Goal: Complete application form

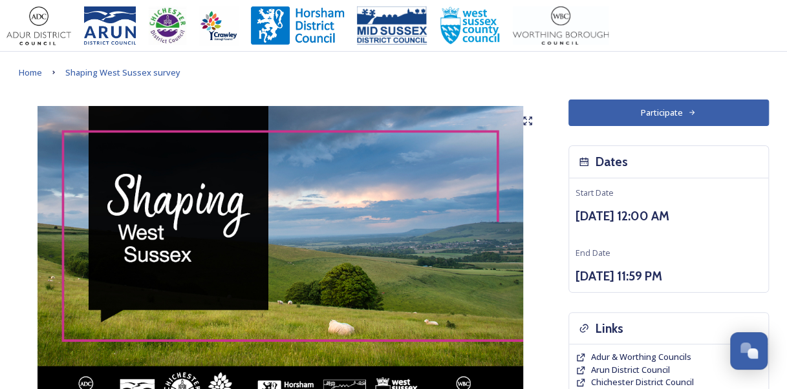
click at [625, 115] on button "Participate" at bounding box center [668, 113] width 200 height 27
click at [607, 104] on button "Participate" at bounding box center [668, 113] width 200 height 27
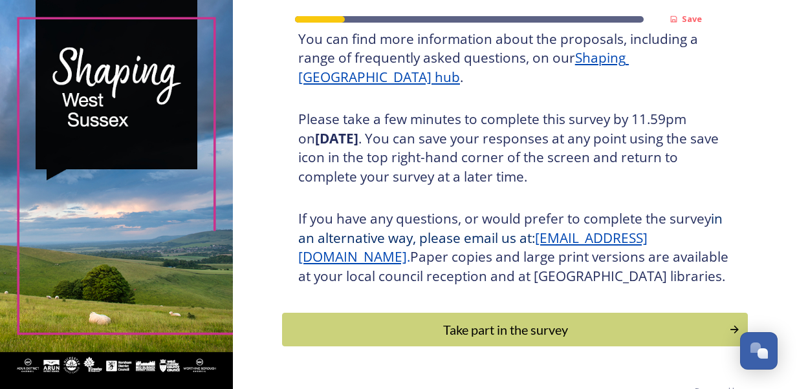
scroll to position [231, 0]
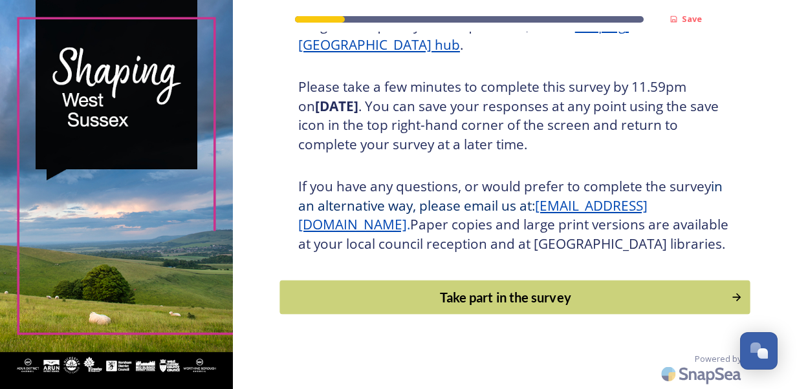
click at [489, 294] on div "Take part in the survey" at bounding box center [504, 297] width 437 height 19
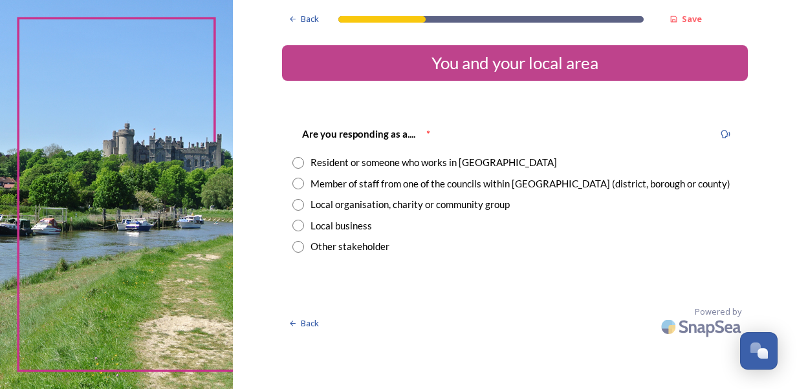
click at [291, 162] on div "Are you responding as a.... * Resident or someone who works in West Sussex Memb…" at bounding box center [515, 190] width 466 height 154
click at [297, 162] on input "radio" at bounding box center [298, 163] width 12 height 12
radio input "true"
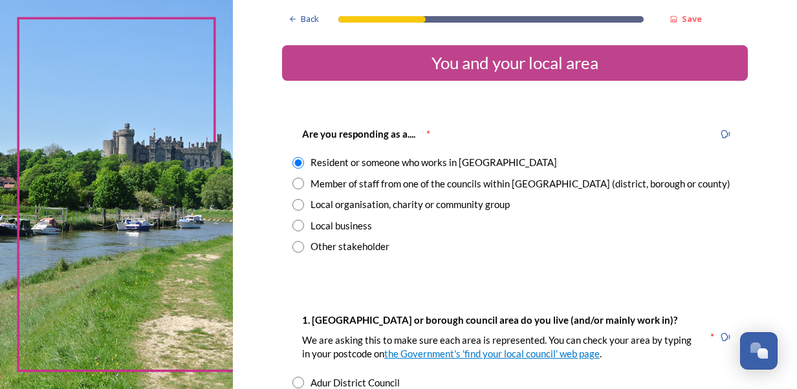
click at [292, 182] on input "radio" at bounding box center [298, 184] width 12 height 12
radio input "true"
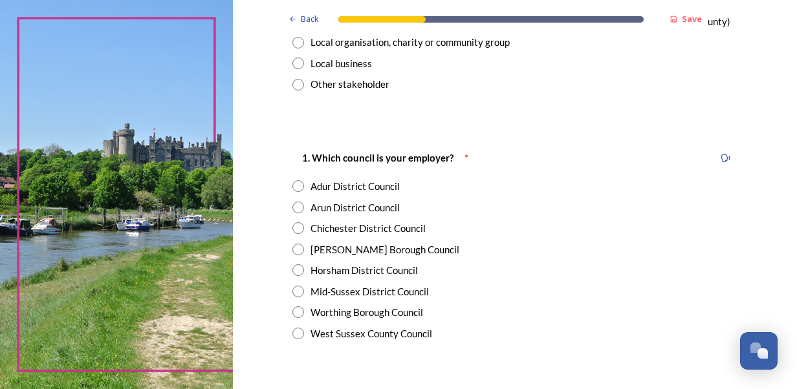
scroll to position [194, 0]
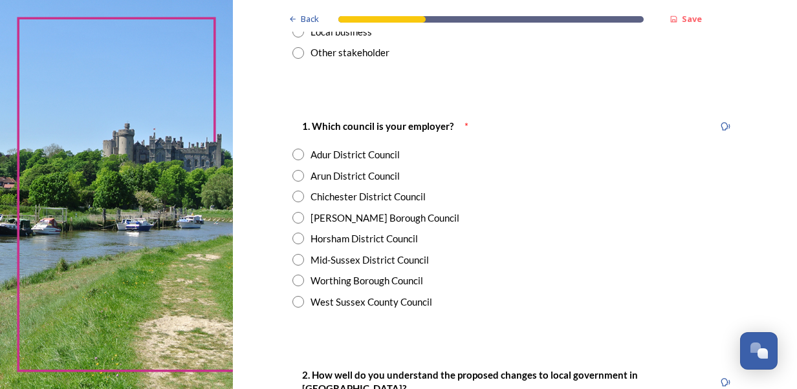
click at [297, 193] on input "radio" at bounding box center [298, 197] width 12 height 12
radio input "true"
click at [296, 303] on input "radio" at bounding box center [298, 302] width 12 height 12
radio input "true"
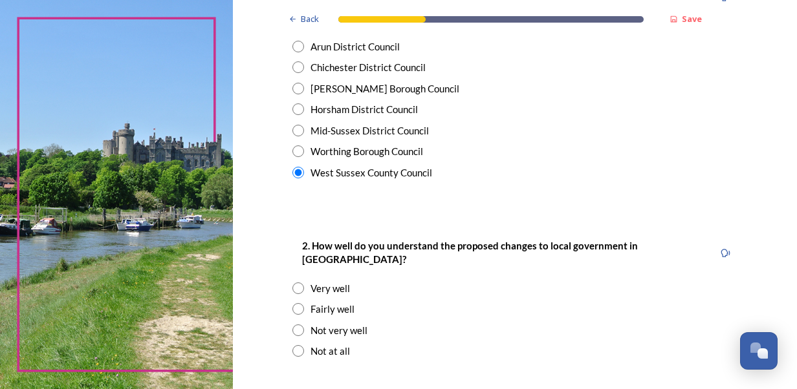
click at [292, 325] on input "radio" at bounding box center [298, 331] width 12 height 12
radio input "true"
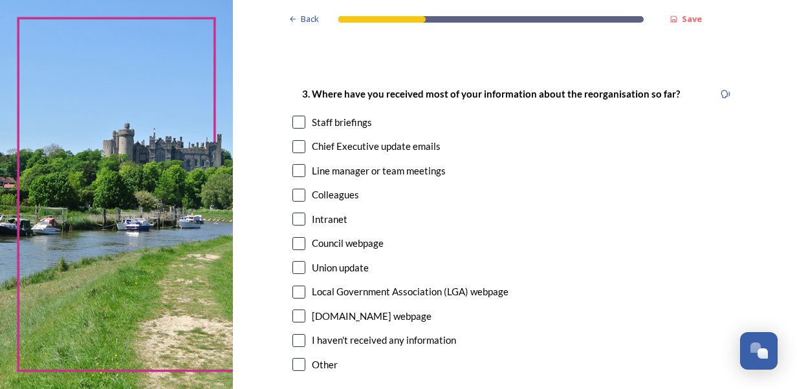
scroll to position [776, 0]
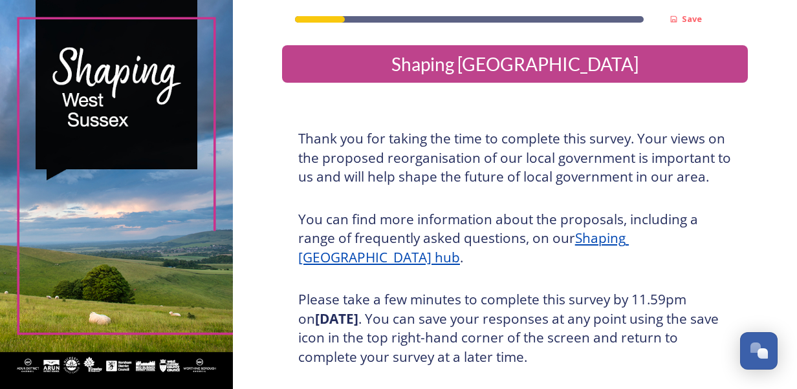
scroll to position [231, 0]
